Goal: Task Accomplishment & Management: Manage account settings

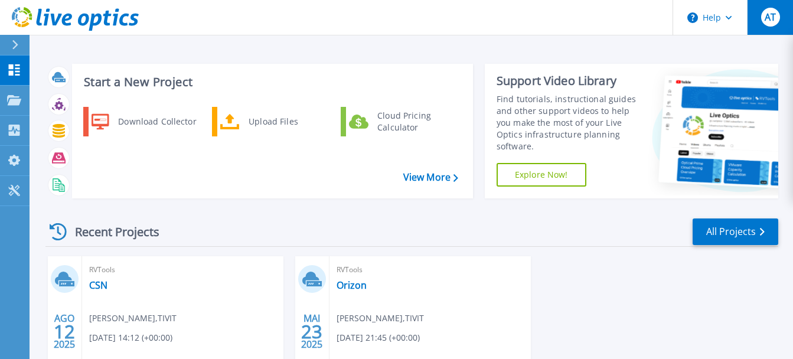
click at [773, 24] on div "AT" at bounding box center [770, 17] width 19 height 19
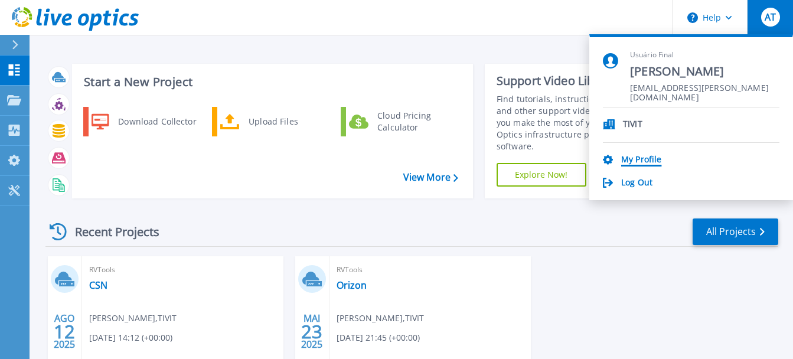
click at [632, 158] on link "My Profile" at bounding box center [641, 160] width 40 height 11
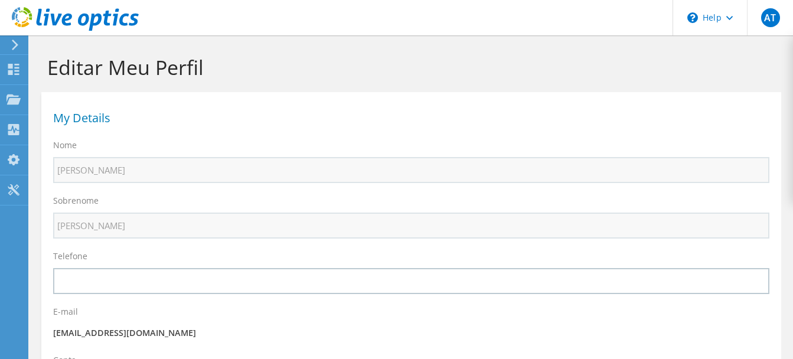
select select "30"
click at [756, 26] on div "AT" at bounding box center [770, 17] width 46 height 35
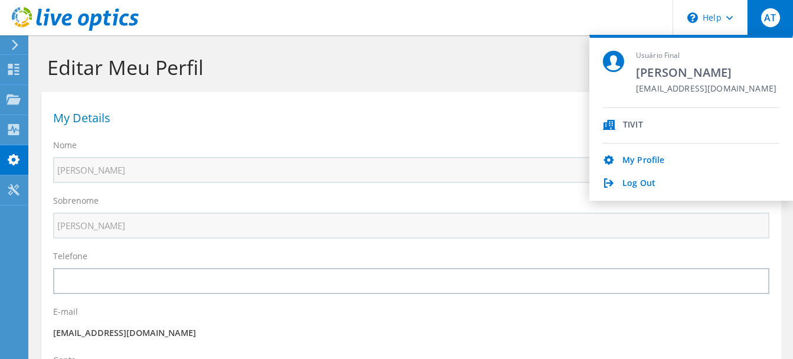
click at [409, 106] on div "My Details" at bounding box center [411, 115] width 740 height 35
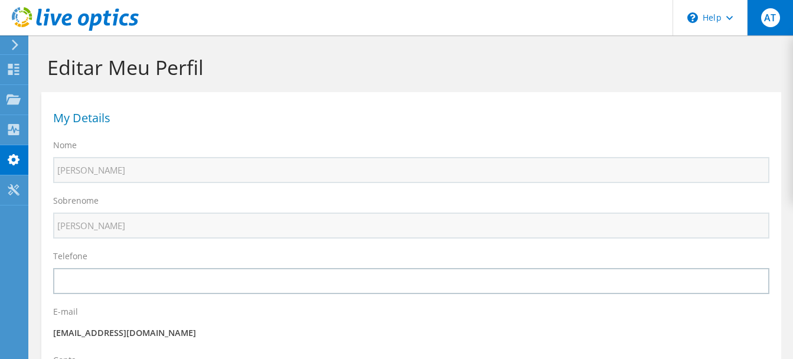
click at [785, 14] on div "AT" at bounding box center [770, 17] width 46 height 35
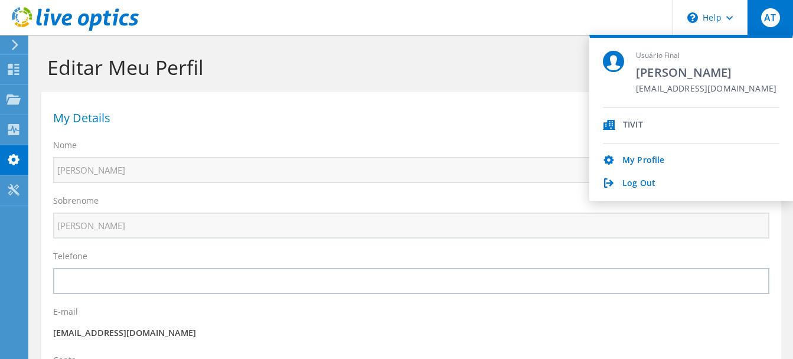
click at [625, 124] on div "TIVIT" at bounding box center [633, 125] width 20 height 11
click at [655, 77] on span "[PERSON_NAME]" at bounding box center [706, 72] width 141 height 16
click at [660, 61] on div "Usuário Final [PERSON_NAME] [PERSON_NAME][EMAIL_ADDRESS][DOMAIN_NAME]" at bounding box center [706, 79] width 141 height 57
click at [203, 66] on h1 "Editar Meu Perfil" at bounding box center [408, 67] width 722 height 25
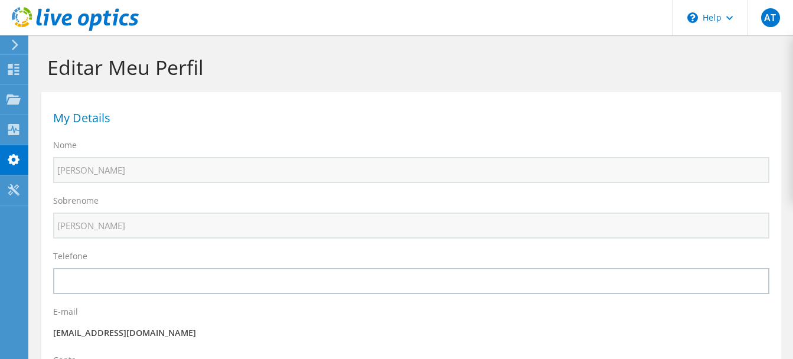
click at [8, 44] on div at bounding box center [12, 45] width 13 height 11
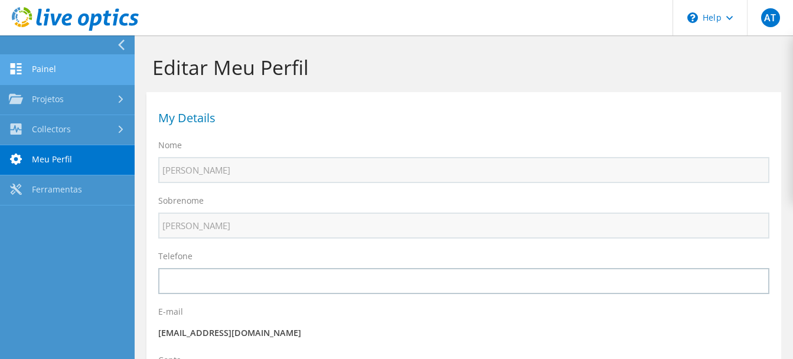
click at [43, 64] on link "Painel" at bounding box center [67, 70] width 135 height 30
